Goal: Task Accomplishment & Management: Manage account settings

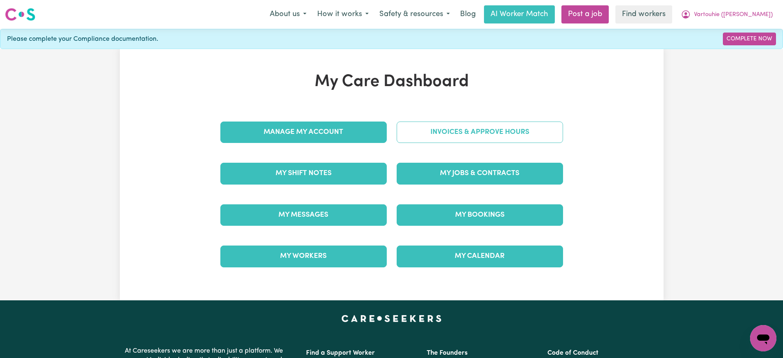
click at [493, 129] on link "Invoices & Approve Hours" at bounding box center [480, 132] width 166 height 21
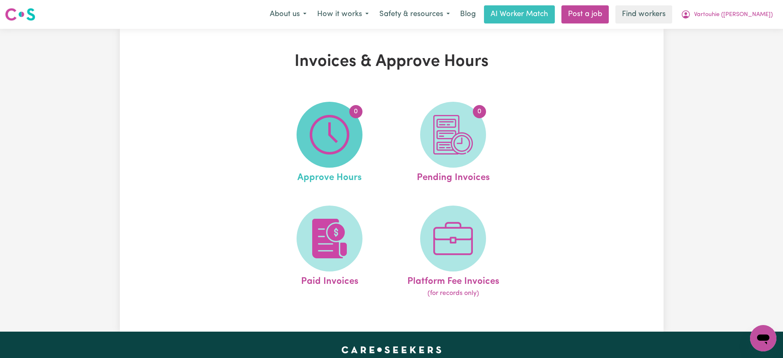
click at [319, 129] on img at bounding box center [330, 135] width 40 height 40
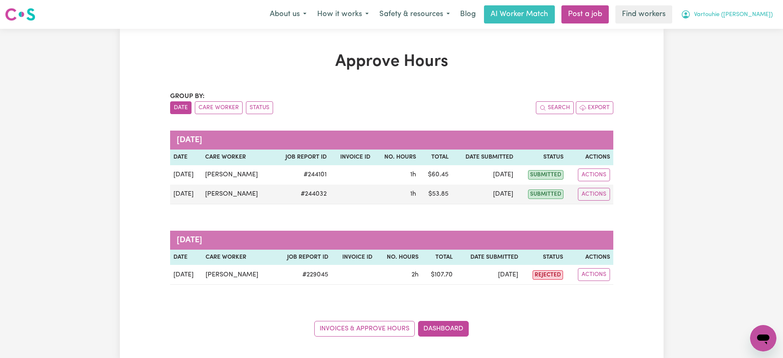
drag, startPoint x: 731, startPoint y: 12, endPoint x: 734, endPoint y: 20, distance: 8.1
click at [731, 13] on span "Vartouhie ([PERSON_NAME])" at bounding box center [733, 14] width 79 height 9
click at [734, 45] on link "Logout" at bounding box center [745, 48] width 65 height 16
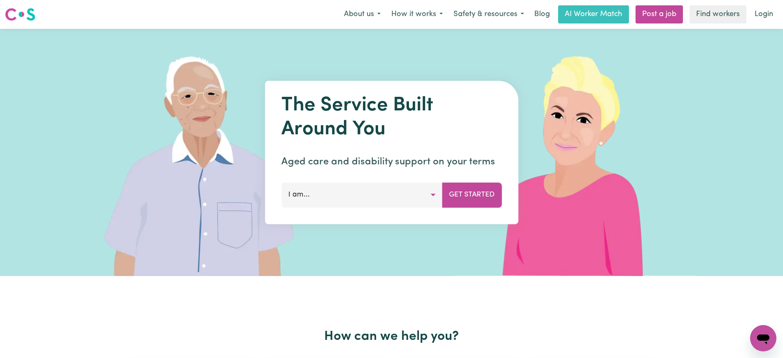
click at [757, 13] on link "Login" at bounding box center [764, 14] width 28 height 18
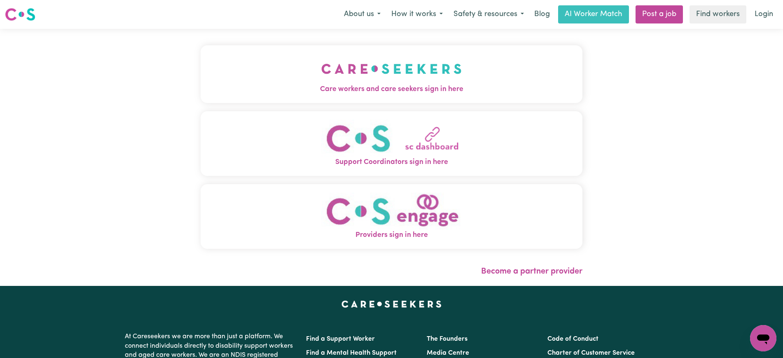
click at [344, 83] on img "Care workers and care seekers sign in here" at bounding box center [391, 69] width 140 height 30
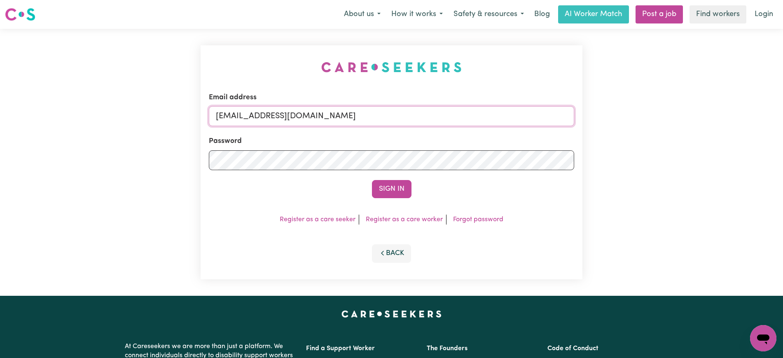
drag, startPoint x: 523, startPoint y: 110, endPoint x: 516, endPoint y: 105, distance: 7.9
click at [522, 110] on input "[EMAIL_ADDRESS][DOMAIN_NAME]" at bounding box center [391, 116] width 365 height 20
type input "[PERSON_NAME][EMAIL_ADDRESS][DOMAIN_NAME]"
click at [372, 180] on button "Sign In" at bounding box center [392, 189] width 40 height 18
